Goal: Use online tool/utility: Utilize a website feature to perform a specific function

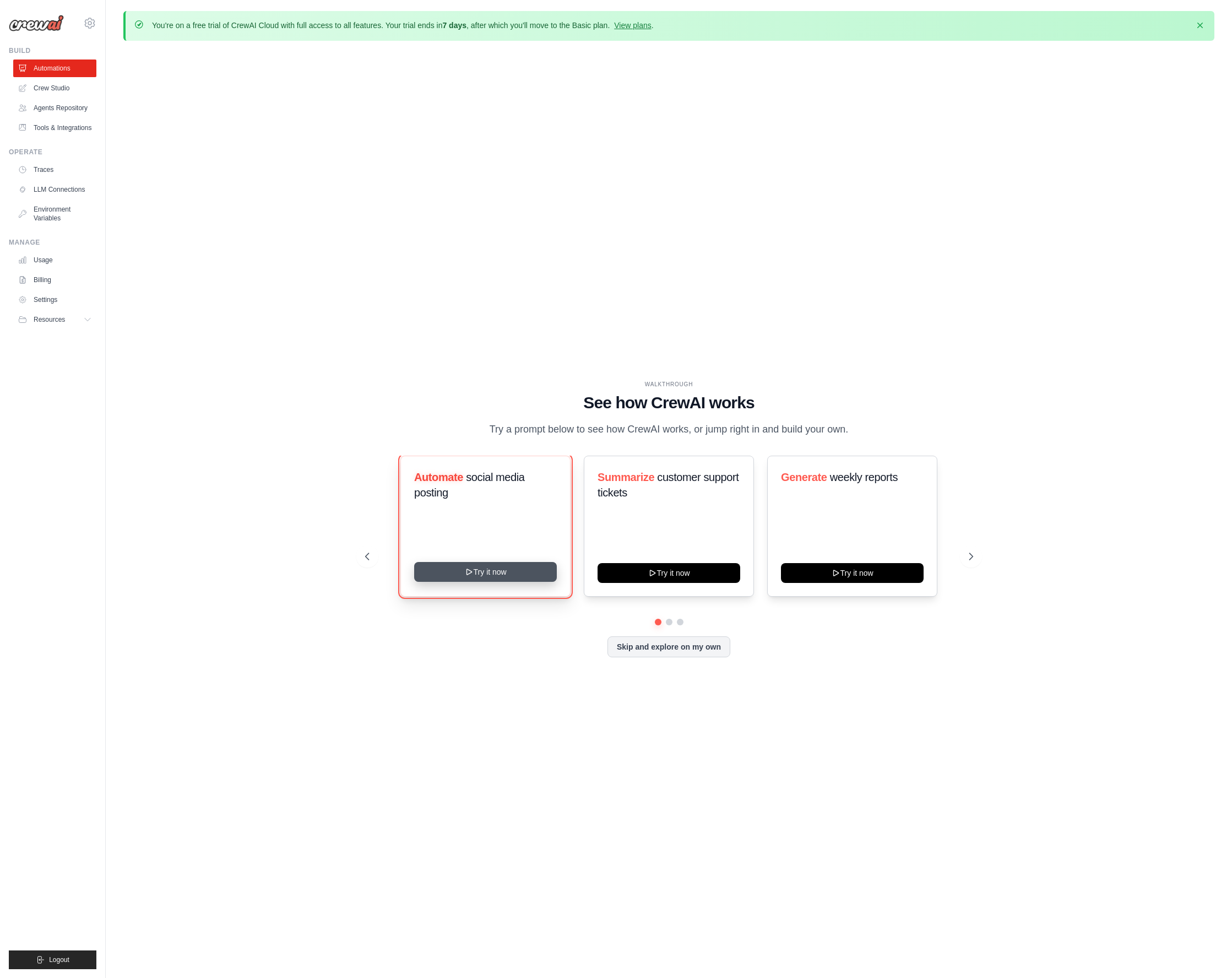
click at [513, 577] on button "Try it now" at bounding box center [485, 572] width 143 height 20
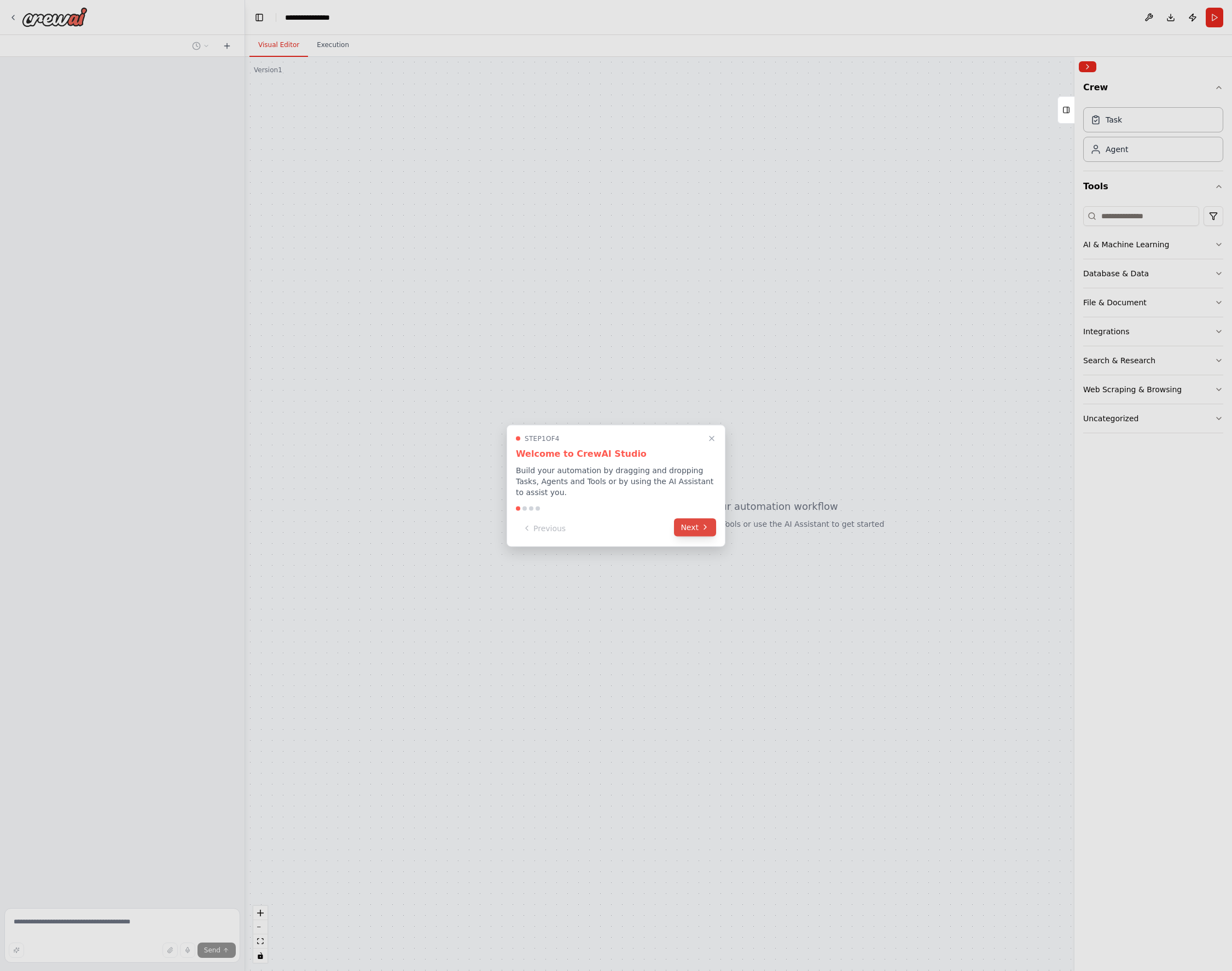
click at [694, 532] on button "Next" at bounding box center [695, 527] width 42 height 18
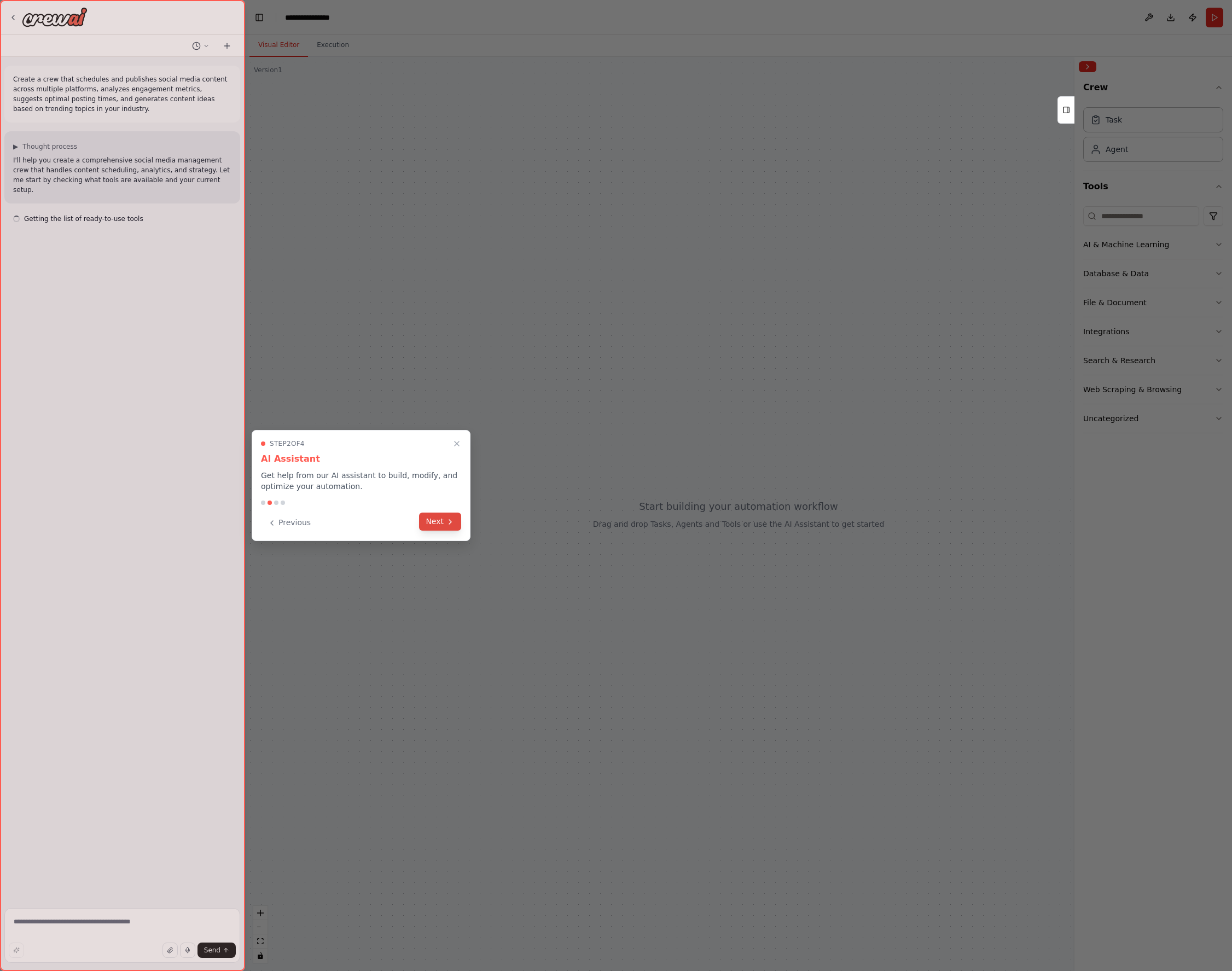
click at [449, 524] on icon at bounding box center [450, 521] width 9 height 9
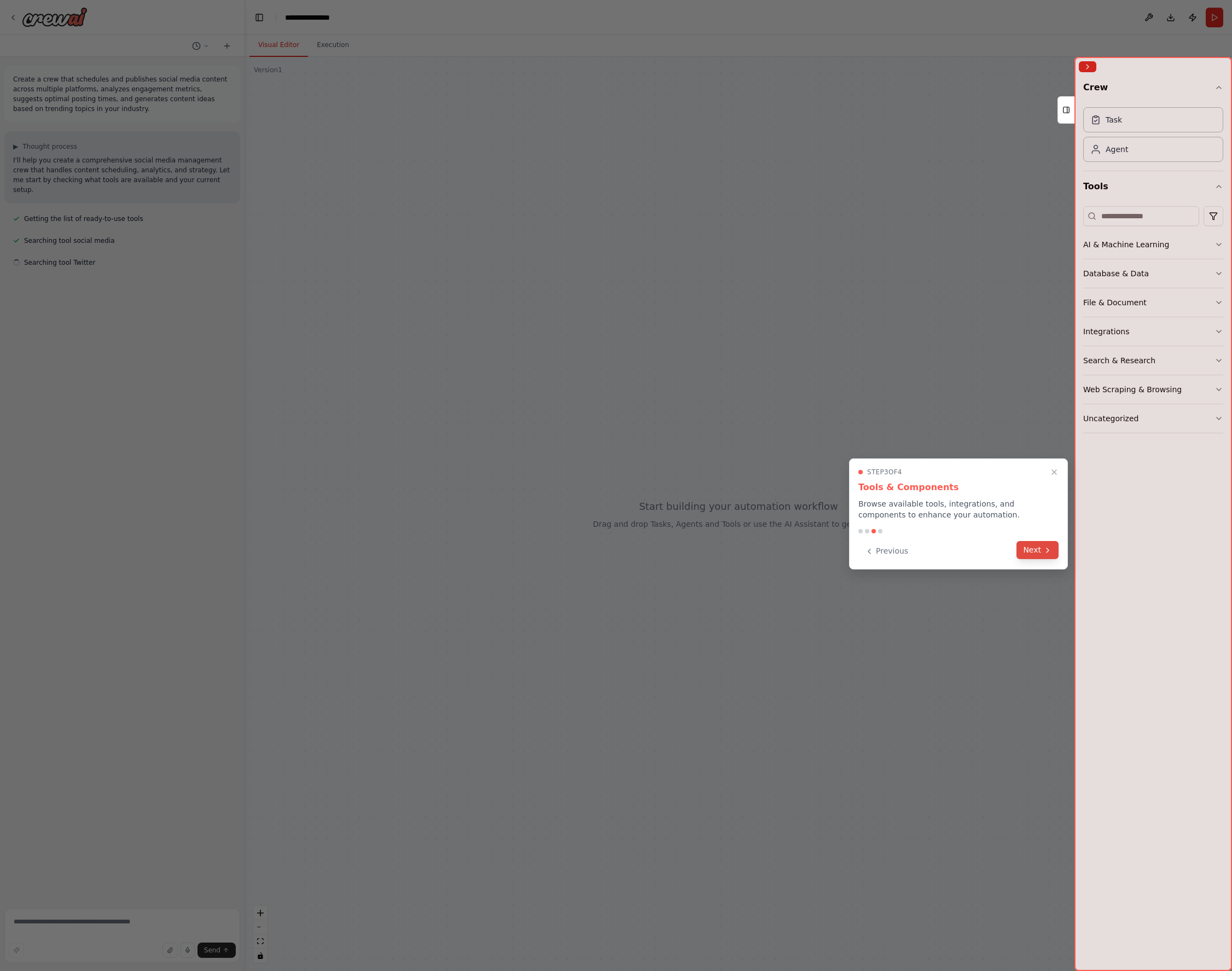
click at [1037, 554] on button "Next" at bounding box center [1038, 550] width 42 height 18
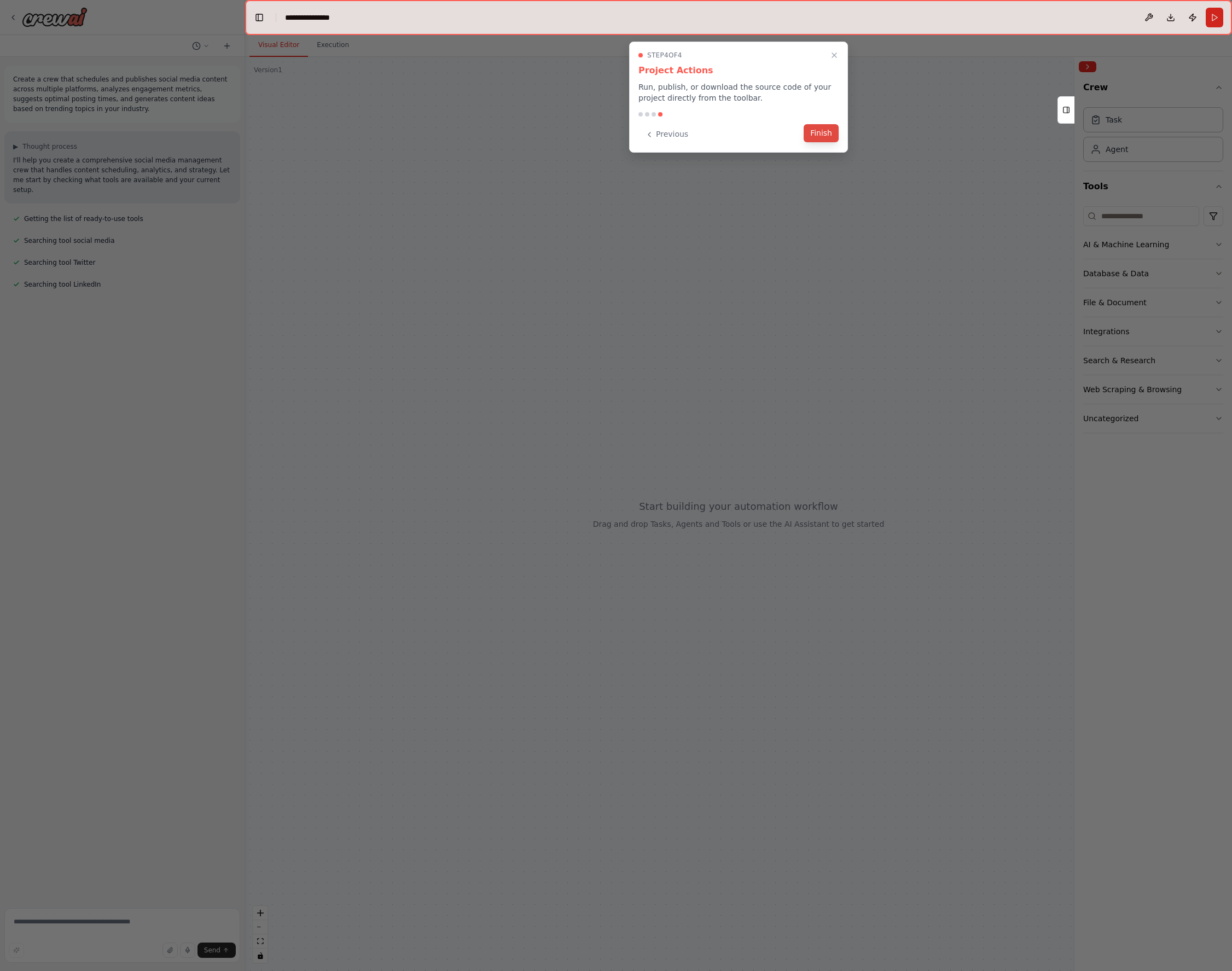
click at [829, 131] on button "Finish" at bounding box center [821, 133] width 35 height 18
